Goal: Check status

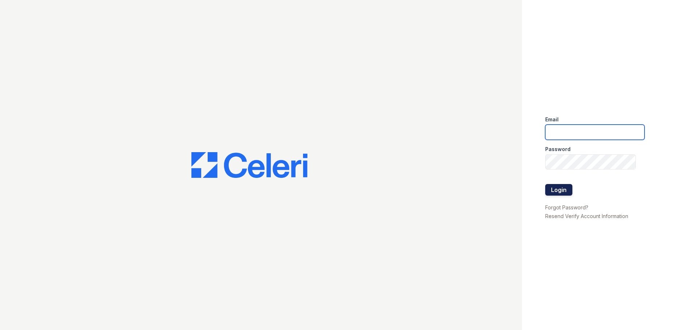
type input "[PERSON_NAME][EMAIL_ADDRESS][PERSON_NAME][DOMAIN_NAME]"
click at [559, 185] on button "Login" at bounding box center [559, 190] width 27 height 12
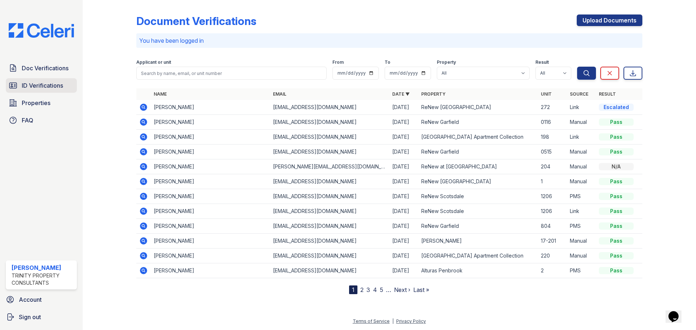
click at [57, 90] on span "ID Verifications" at bounding box center [42, 85] width 41 height 9
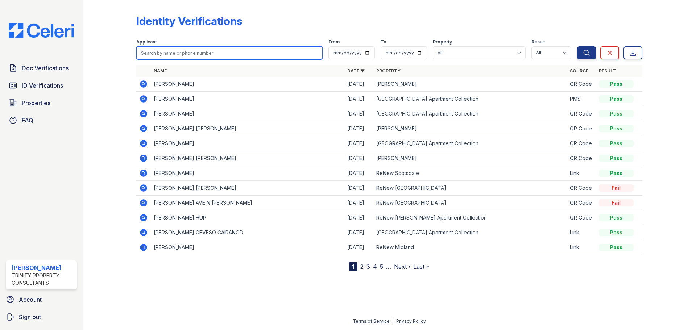
click at [240, 53] on input "search" at bounding box center [229, 52] width 186 height 13
type input "lisbey"
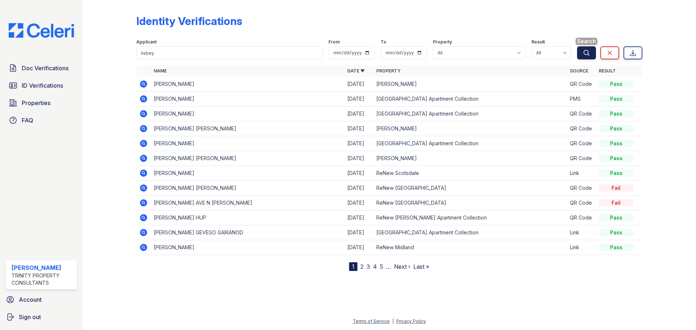
click at [593, 50] on button "Search" at bounding box center [586, 52] width 19 height 13
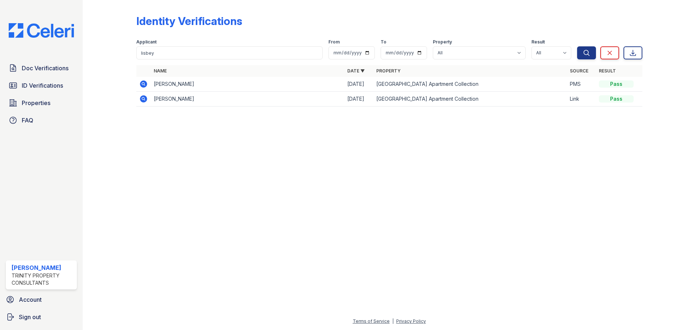
click at [144, 80] on icon at bounding box center [143, 84] width 9 height 9
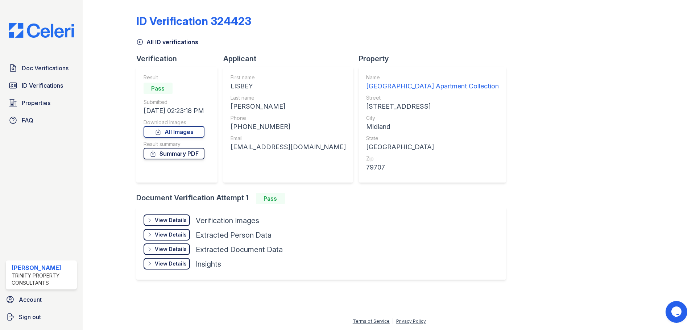
click at [174, 156] on link "Summary PDF" at bounding box center [174, 154] width 61 height 12
